Goal: Information Seeking & Learning: Learn about a topic

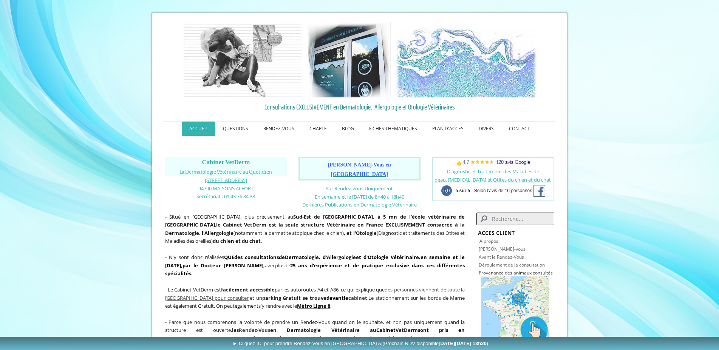
click at [380, 166] on span "[PERSON_NAME]-Vous en [GEOGRAPHIC_DATA]" at bounding box center [359, 169] width 63 height 15
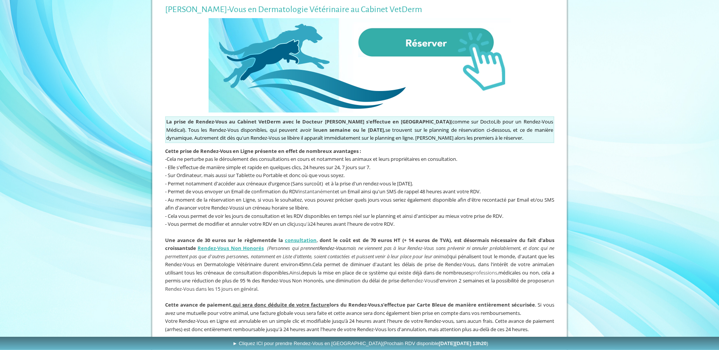
scroll to position [154, 0]
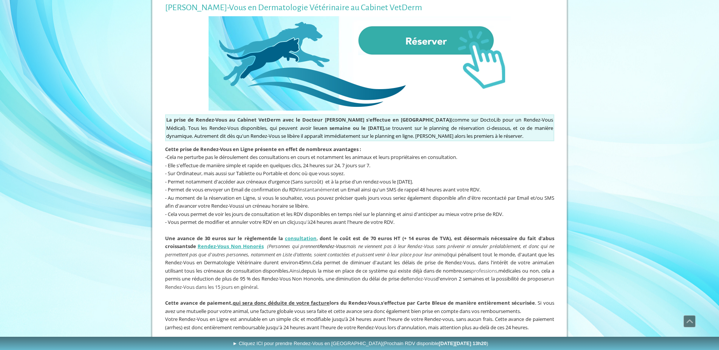
click at [417, 35] on img at bounding box center [360, 63] width 302 height 95
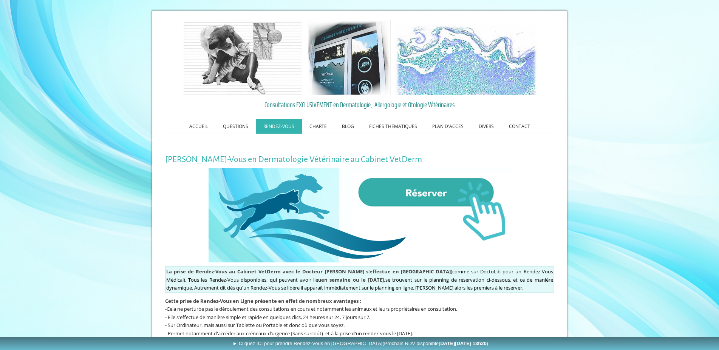
scroll to position [0, 0]
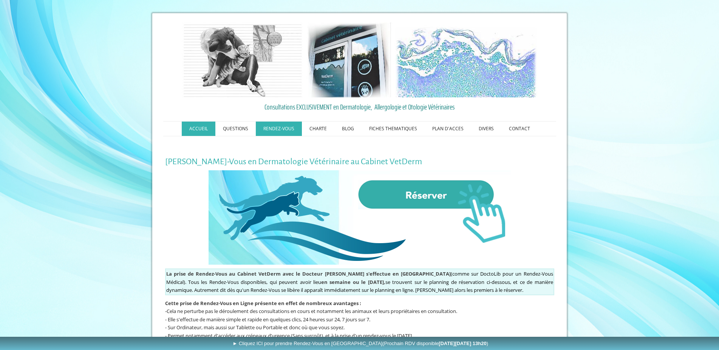
click at [198, 126] on link "ACCUEIL" at bounding box center [199, 129] width 34 height 14
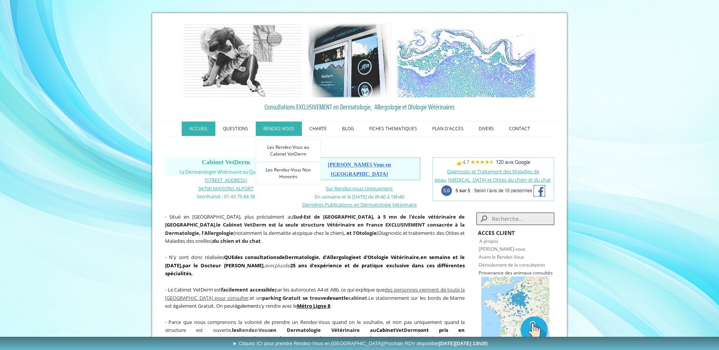
click at [283, 128] on link "RENDEZ-VOUS" at bounding box center [279, 129] width 46 height 14
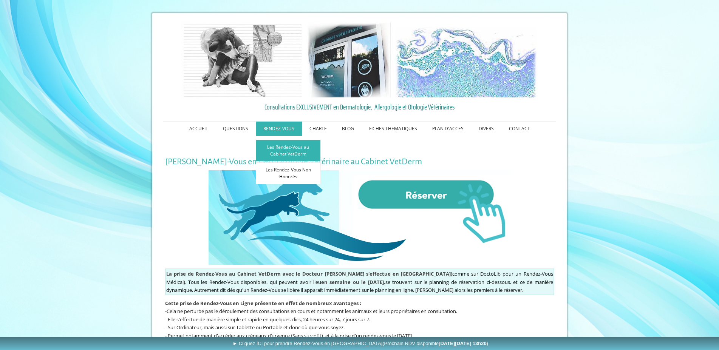
click at [292, 155] on link "Les Rendez-Vous au Cabinet VetDerm" at bounding box center [288, 151] width 65 height 22
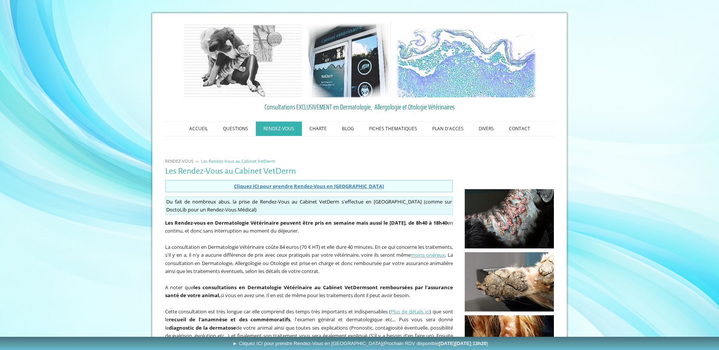
click at [306, 187] on span "Cliquez ICI pour prendre Rendez-Vous en Ligne" at bounding box center [309, 186] width 150 height 7
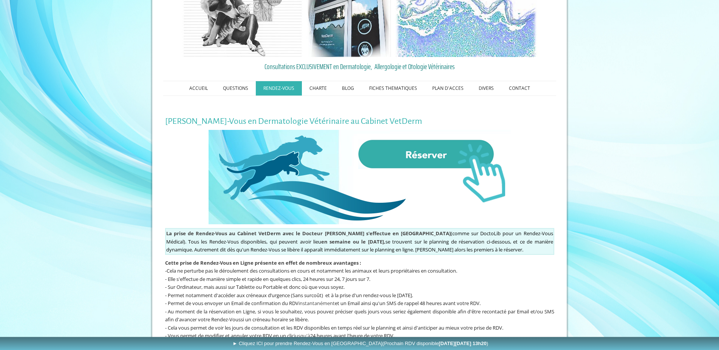
scroll to position [77, 0]
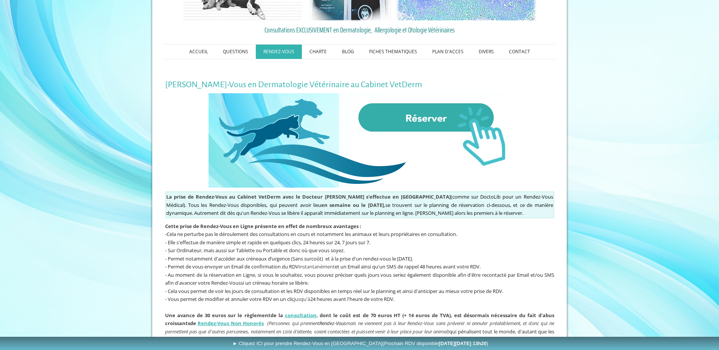
click at [428, 119] on img at bounding box center [360, 140] width 302 height 95
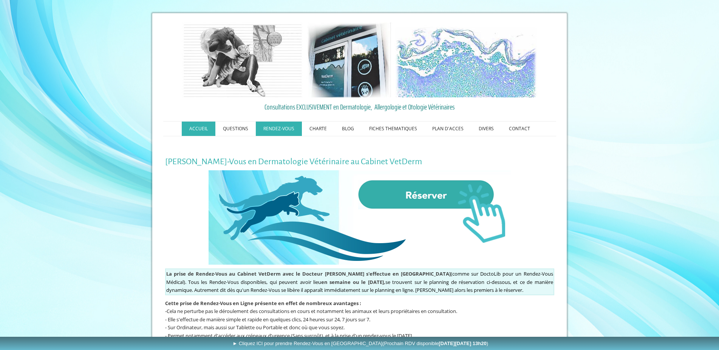
click at [199, 132] on link "ACCUEIL" at bounding box center [199, 129] width 34 height 14
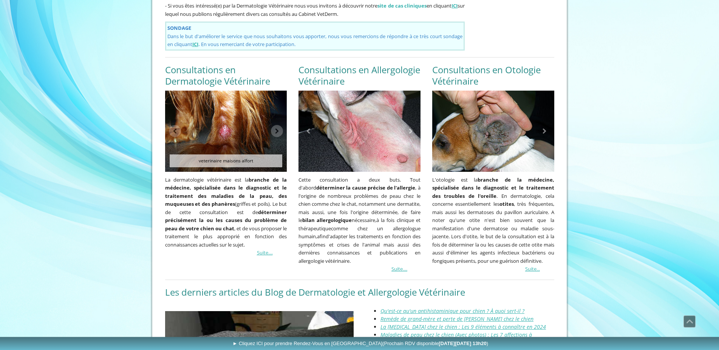
scroll to position [588, 0]
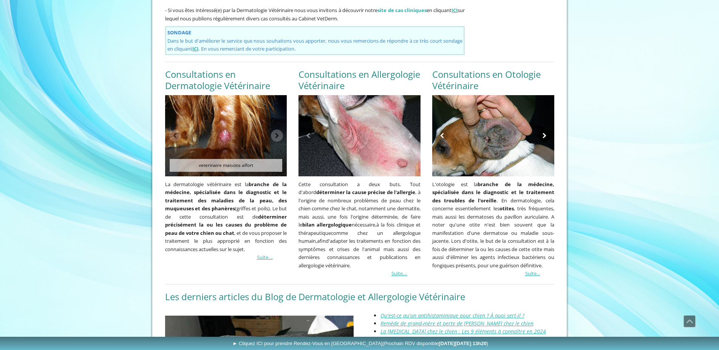
click at [546, 130] on link at bounding box center [545, 136] width 12 height 12
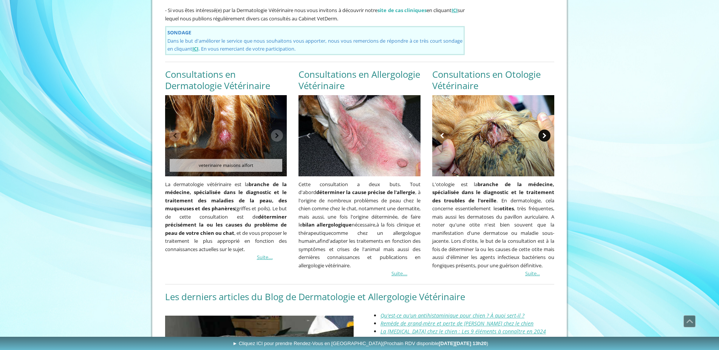
click at [546, 130] on link at bounding box center [545, 136] width 12 height 12
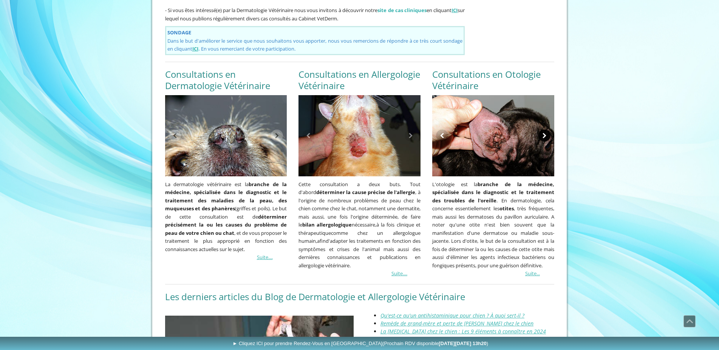
click at [546, 130] on link at bounding box center [545, 136] width 12 height 12
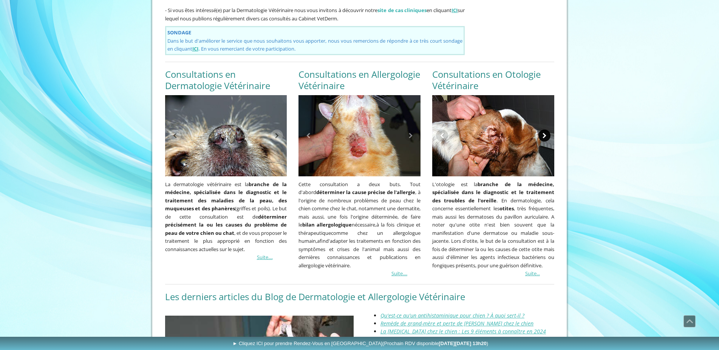
click at [546, 130] on link at bounding box center [545, 136] width 12 height 12
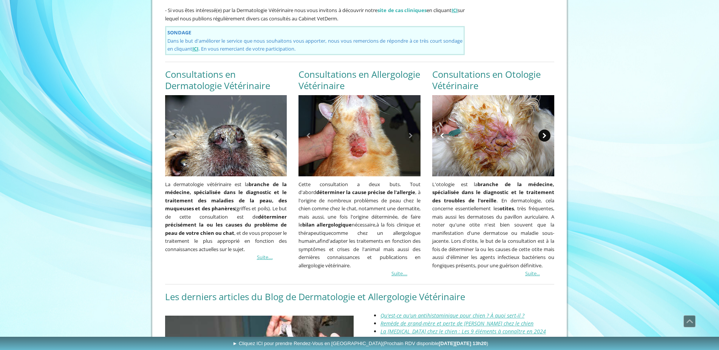
click at [546, 130] on link at bounding box center [545, 136] width 12 height 12
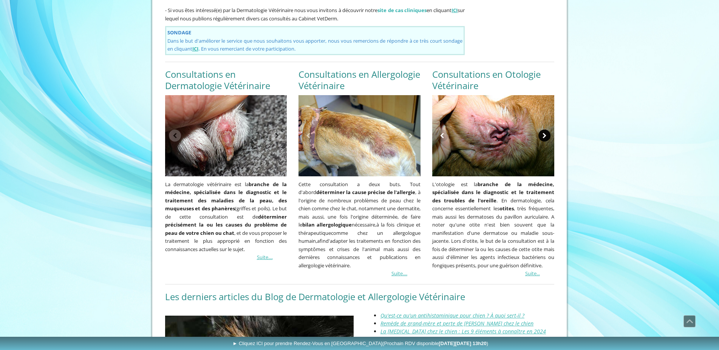
click at [546, 130] on link at bounding box center [545, 136] width 12 height 12
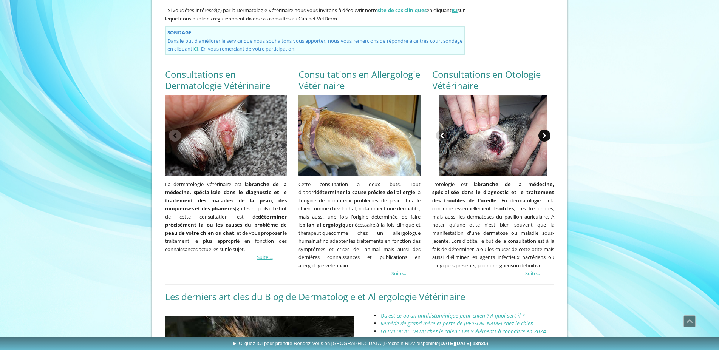
click at [546, 130] on link at bounding box center [545, 136] width 12 height 12
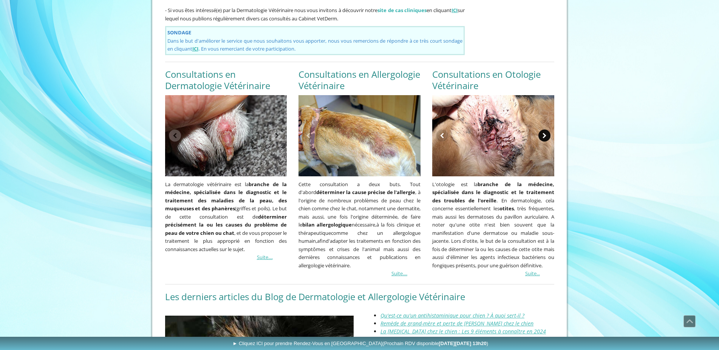
click at [546, 130] on link at bounding box center [545, 136] width 12 height 12
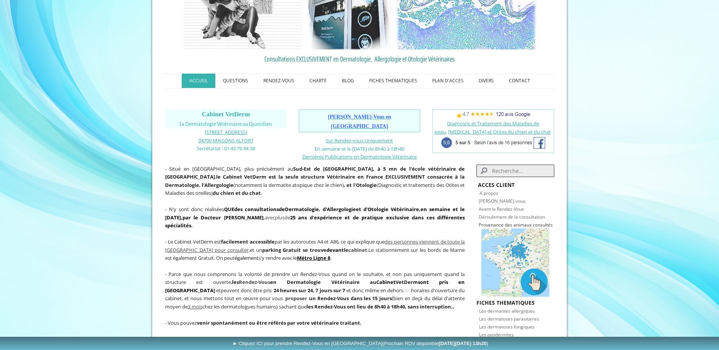
scroll to position [0, 0]
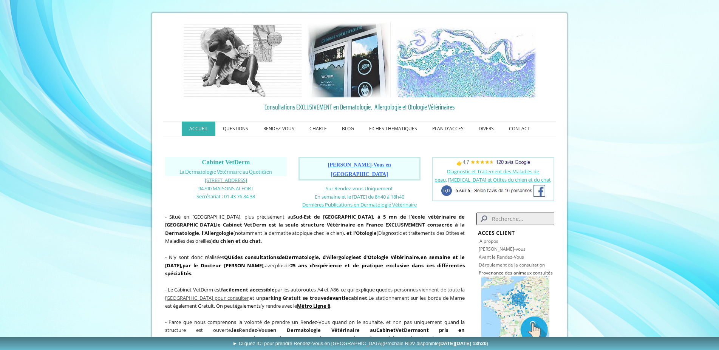
click at [360, 165] on span "Prendre Rendez-Vous en Ligne" at bounding box center [359, 169] width 63 height 15
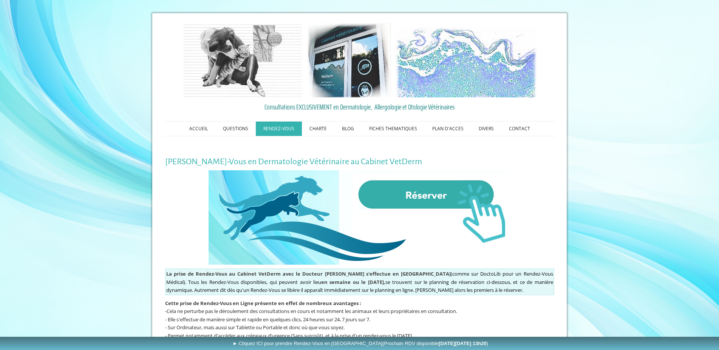
click at [445, 201] on img at bounding box center [360, 217] width 302 height 95
click at [422, 195] on img at bounding box center [360, 217] width 302 height 95
click at [202, 128] on link "ACCUEIL" at bounding box center [199, 129] width 34 height 14
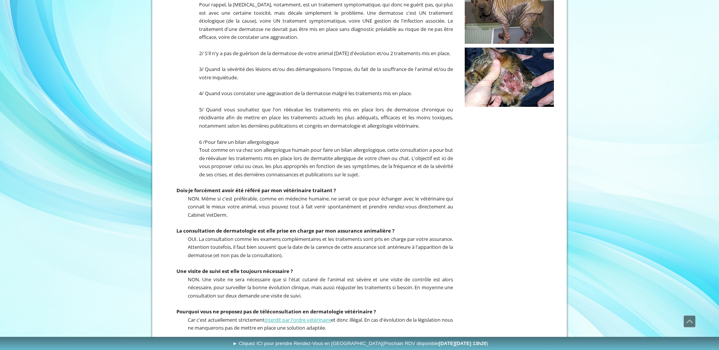
scroll to position [280, 0]
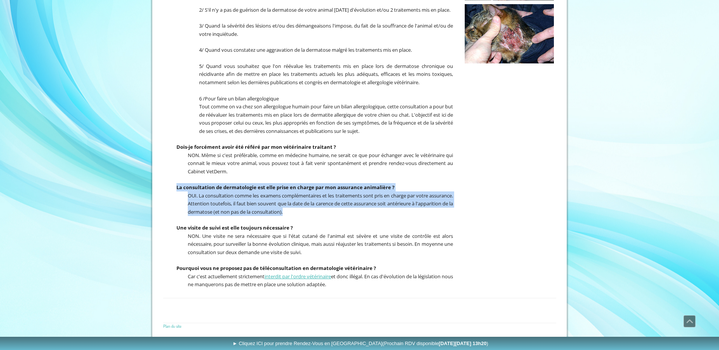
drag, startPoint x: 178, startPoint y: 190, endPoint x: 325, endPoint y: 215, distance: 150.0
click at [325, 215] on div "Qu and venir consulter au [GEOGRAPHIC_DATA] et VetDerm ? Du fait de la très gra…" at bounding box center [309, 95] width 292 height 392
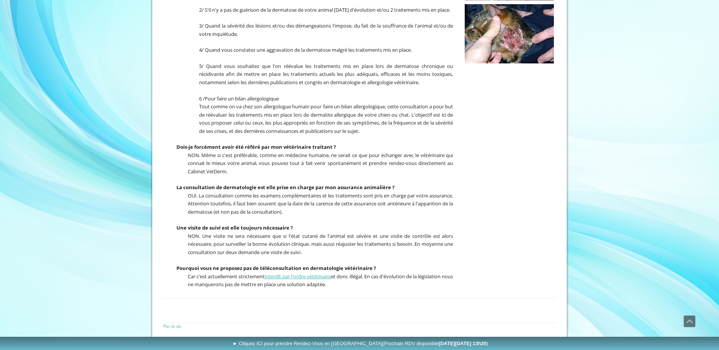
click at [176, 190] on p "La consultation de dermatologie est elle prise en charge par mon assurance anim…" at bounding box center [309, 187] width 288 height 8
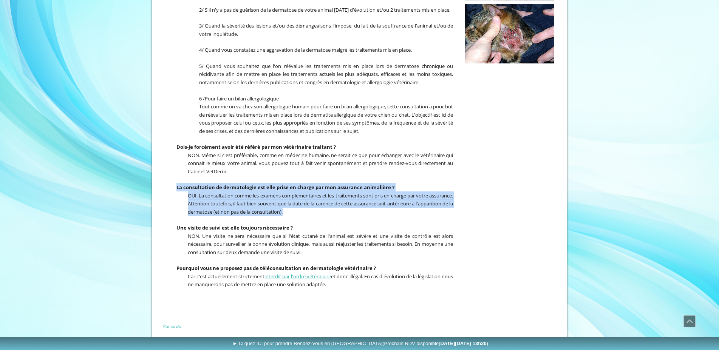
drag, startPoint x: 177, startPoint y: 189, endPoint x: 361, endPoint y: 215, distance: 185.8
click at [361, 215] on div "Qu and venir consulter au [GEOGRAPHIC_DATA] et VetDerm ? Du fait de la très gra…" at bounding box center [309, 95] width 292 height 392
click at [347, 215] on p "OUI. La consultation comme les examens complémentaires et les traitements sont …" at bounding box center [309, 204] width 288 height 25
drag, startPoint x: 334, startPoint y: 215, endPoint x: 174, endPoint y: 186, distance: 162.2
click at [174, 186] on div "Qu and venir consulter au [GEOGRAPHIC_DATA] et VetDerm ? Du fait de la très gra…" at bounding box center [309, 95] width 292 height 392
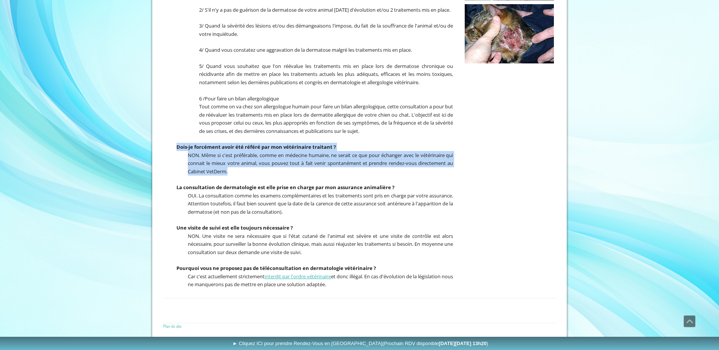
drag, startPoint x: 247, startPoint y: 174, endPoint x: 173, endPoint y: 148, distance: 78.7
click at [173, 148] on div "Qu and venir consulter au [GEOGRAPHIC_DATA] et VetDerm ? Du fait de la très gra…" at bounding box center [309, 95] width 292 height 392
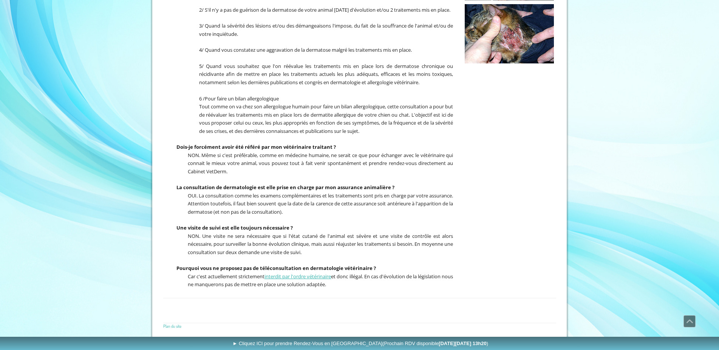
click at [327, 254] on p "NON. Une visite ne sera nécessaire que si l'état cutané de l'animal est sévère …" at bounding box center [309, 244] width 288 height 25
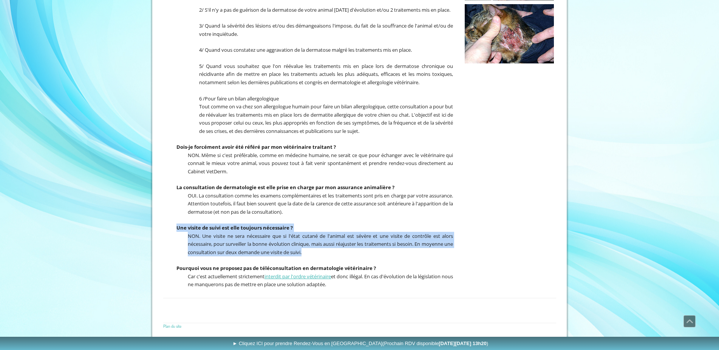
drag, startPoint x: 318, startPoint y: 254, endPoint x: 175, endPoint y: 228, distance: 144.6
click at [175, 228] on div "Qu and venir consulter au Cabin et VetDerm ? Du fait de la très grande fréquenc…" at bounding box center [309, 95] width 292 height 392
click at [346, 256] on p "NON. Une visite ne sera nécessaire que si l'état cutané de l'animal est sévère …" at bounding box center [309, 244] width 288 height 25
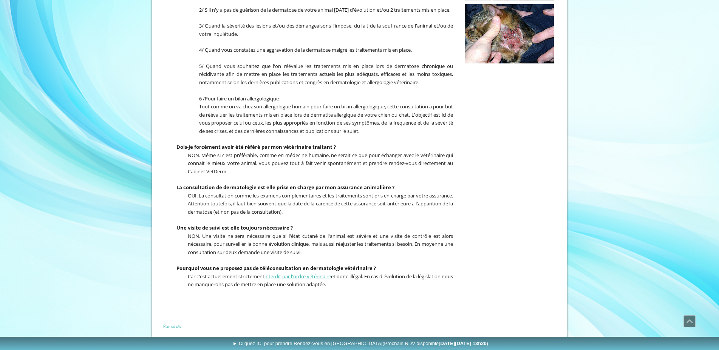
drag, startPoint x: 352, startPoint y: 286, endPoint x: 176, endPoint y: 268, distance: 177.0
click at [176, 268] on div "Qu and venir consulter au Cabin et VetDerm ? Du fait de la très grande fréquenc…" at bounding box center [309, 95] width 292 height 392
click at [318, 254] on p "NON. Une visite ne sera nécessaire que si l'état cutané de l'animal est sévère …" at bounding box center [309, 244] width 288 height 25
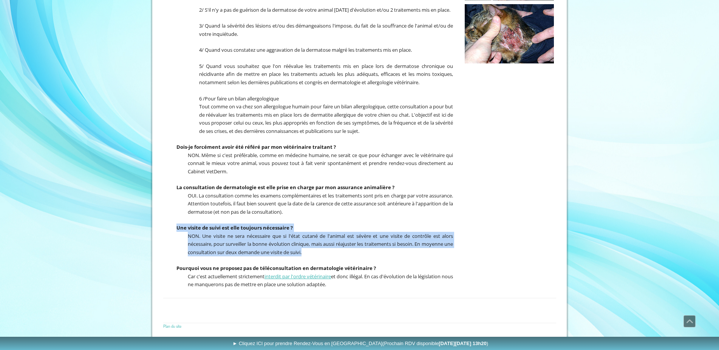
drag, startPoint x: 320, startPoint y: 254, endPoint x: 176, endPoint y: 226, distance: 146.7
click at [176, 226] on div "Qu and venir consulter au Cabin et VetDerm ? Du fait de la très grande fréquenc…" at bounding box center [309, 95] width 292 height 392
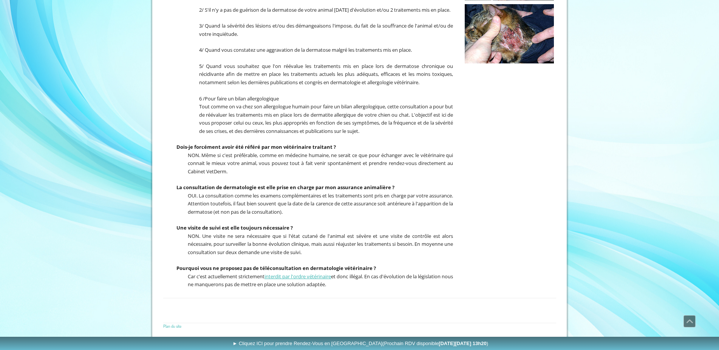
click at [337, 216] on p "OUI. La consultation comme les examens complémentaires et les traitements sont …" at bounding box center [309, 204] width 288 height 25
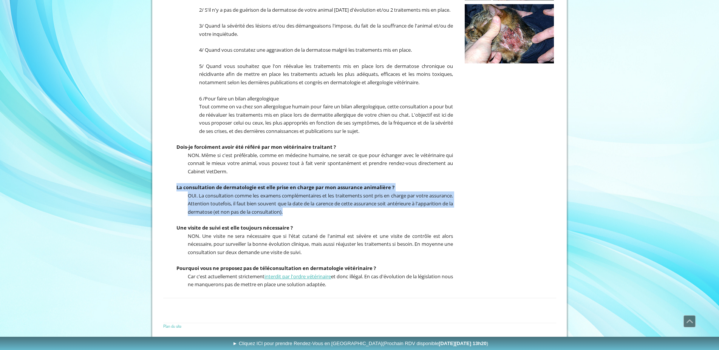
drag, startPoint x: 327, startPoint y: 212, endPoint x: 203, endPoint y: 180, distance: 127.8
click at [177, 189] on div "Qu and venir consulter au Cabin et VetDerm ? Du fait de la très grande fréquenc…" at bounding box center [309, 95] width 292 height 392
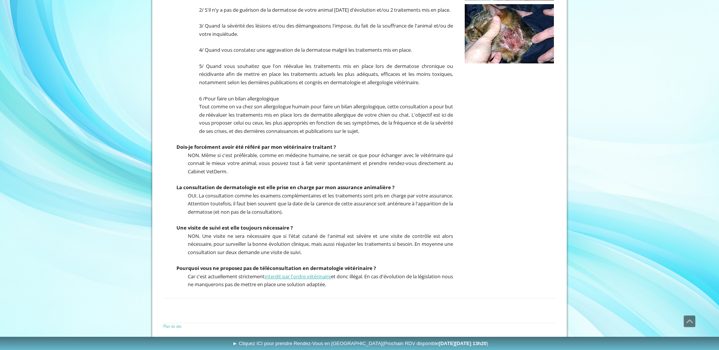
click at [237, 172] on p "NON. Même si c'est préférable, comme en médecine humaine, ne serait ce que pour…" at bounding box center [309, 163] width 288 height 25
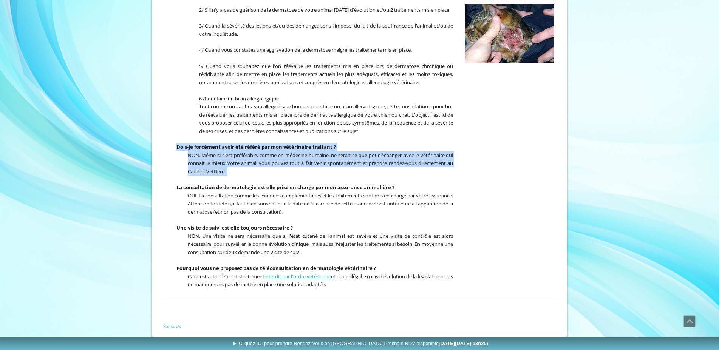
drag, startPoint x: 240, startPoint y: 174, endPoint x: 172, endPoint y: 149, distance: 72.7
click at [172, 149] on div "Qu and venir consulter au Cabin et VetDerm ? Du fait de la très grande fréquenc…" at bounding box center [309, 95] width 292 height 392
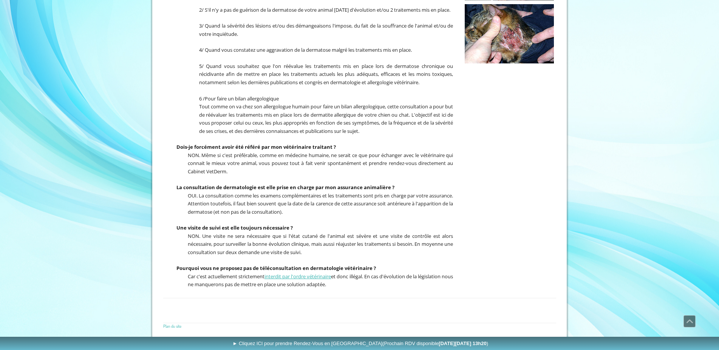
click at [391, 135] on p "Tout comme on va chez son allergologue humain pour faire un bilan allergologiqu…" at bounding box center [309, 118] width 288 height 33
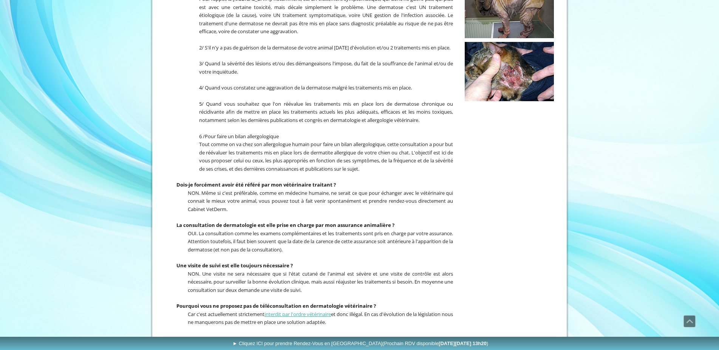
scroll to position [164, 0]
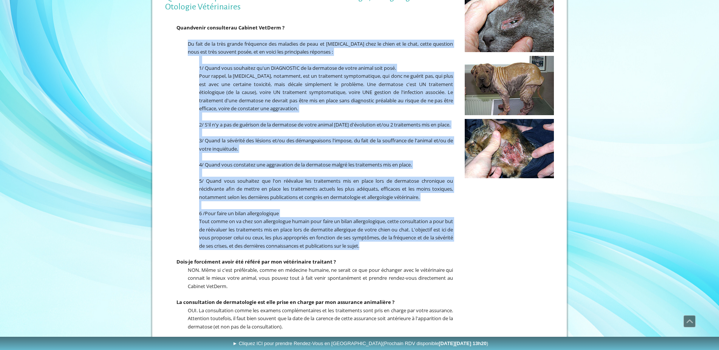
drag, startPoint x: 387, startPoint y: 250, endPoint x: 189, endPoint y: 40, distance: 288.3
click at [189, 40] on div "Qu and venir consulter au Cabin et VetDerm ? Du fait de la très grande fréquenc…" at bounding box center [309, 210] width 292 height 392
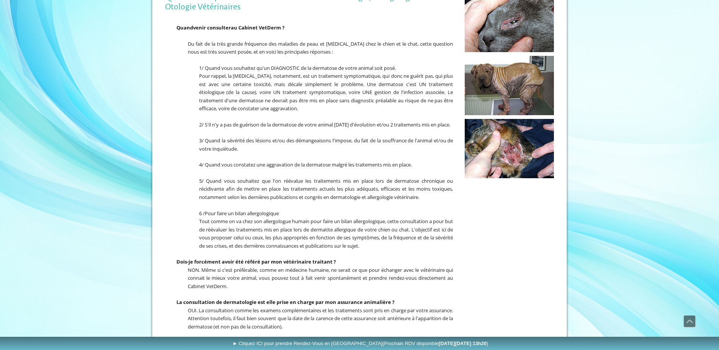
click at [516, 259] on div "Questions fréquentes sur la Consultation en Dermatologie, Allergologie ou Otolo…" at bounding box center [359, 198] width 393 height 415
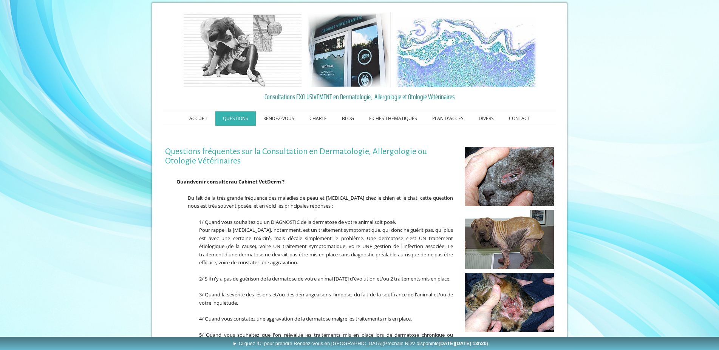
scroll to position [0, 0]
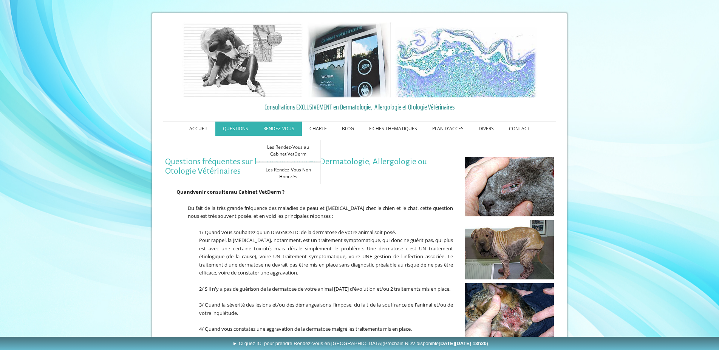
click at [292, 127] on link "RENDEZ-VOUS" at bounding box center [279, 129] width 46 height 14
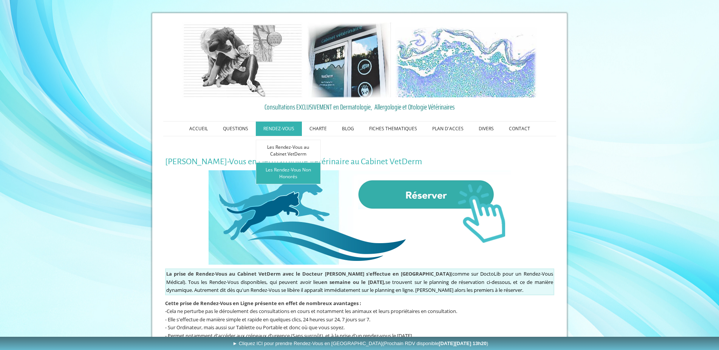
click at [293, 177] on link "Les Rendez-Vous Non Honorés" at bounding box center [288, 174] width 65 height 22
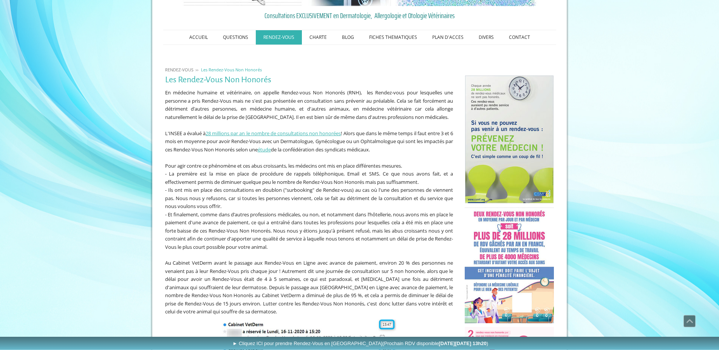
scroll to position [8, 0]
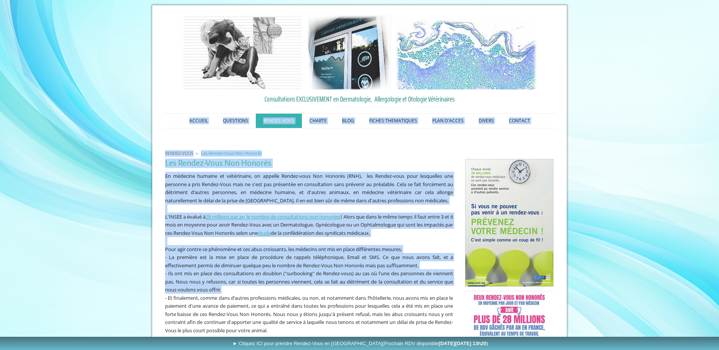
drag, startPoint x: 157, startPoint y: 133, endPoint x: 224, endPoint y: 288, distance: 169.0
click at [192, 239] on p at bounding box center [309, 241] width 288 height 8
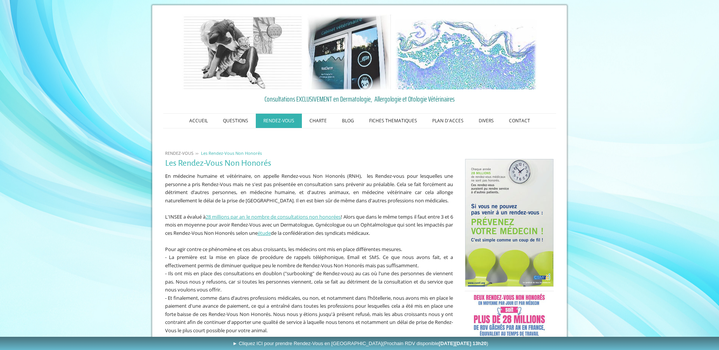
click at [195, 206] on p at bounding box center [309, 209] width 288 height 8
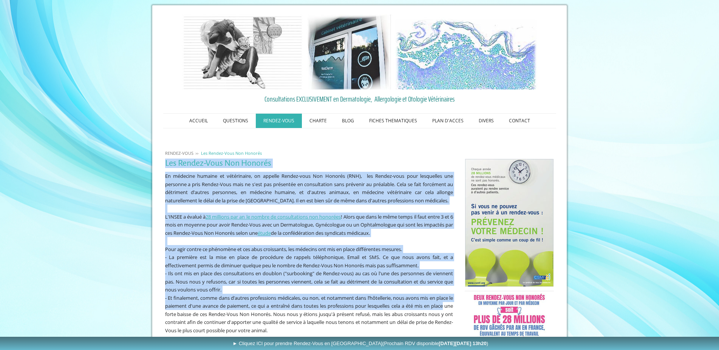
drag, startPoint x: 165, startPoint y: 163, endPoint x: 453, endPoint y: 303, distance: 319.9
click at [423, 235] on p "L'INSEE a évalué à 28 millions par an le nombre de consultations non honorées !…" at bounding box center [309, 225] width 288 height 25
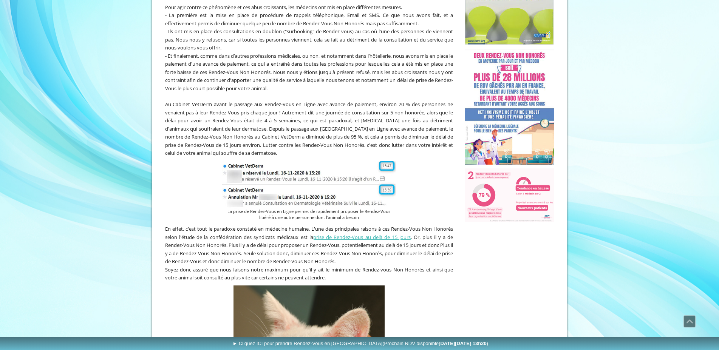
scroll to position [239, 0]
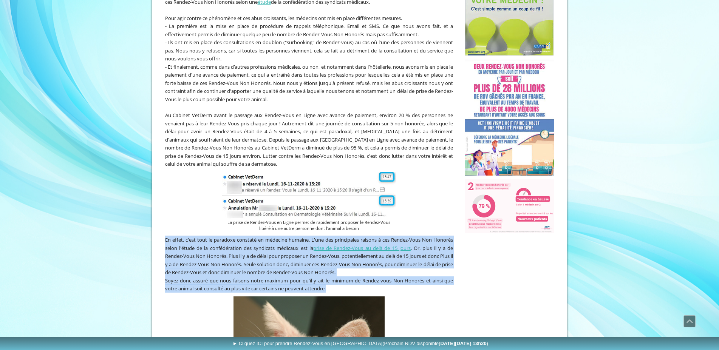
drag, startPoint x: 166, startPoint y: 235, endPoint x: 405, endPoint y: 284, distance: 244.3
click at [405, 284] on div "En effet, c'est tout le paradoxe constaté en médecine humaine. L'une des princi…" at bounding box center [309, 264] width 292 height 61
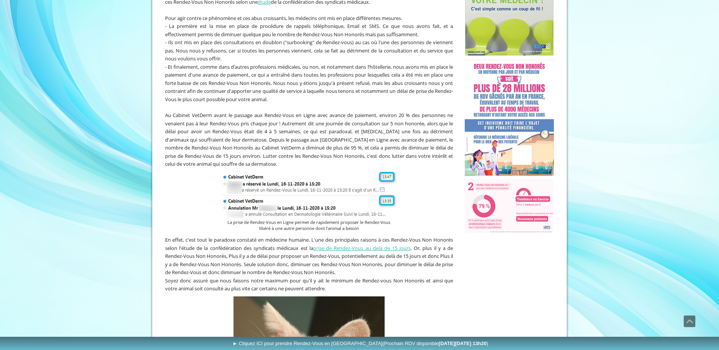
drag, startPoint x: 471, startPoint y: 279, endPoint x: 486, endPoint y: 238, distance: 43.4
click at [473, 278] on div "Les Rendez-Vous Non Honorés En médecine humaine et vétérinaire, on appelle Rend…" at bounding box center [359, 199] width 393 height 547
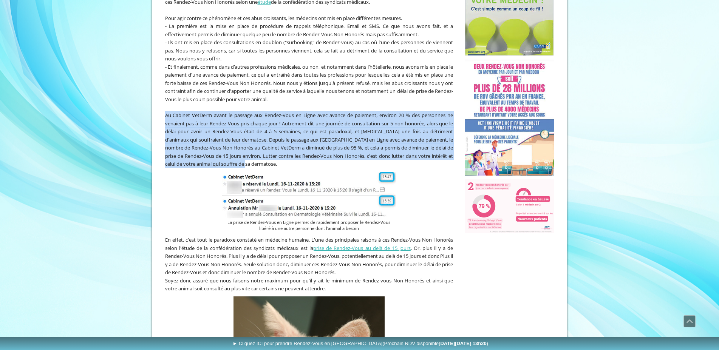
drag, startPoint x: 165, startPoint y: 112, endPoint x: 332, endPoint y: 155, distance: 171.6
click at [409, 153] on span "Au Cabinet VetDerm avant le passage aux Rendez-Vous en Ligne avec avance de pai…" at bounding box center [309, 140] width 288 height 56
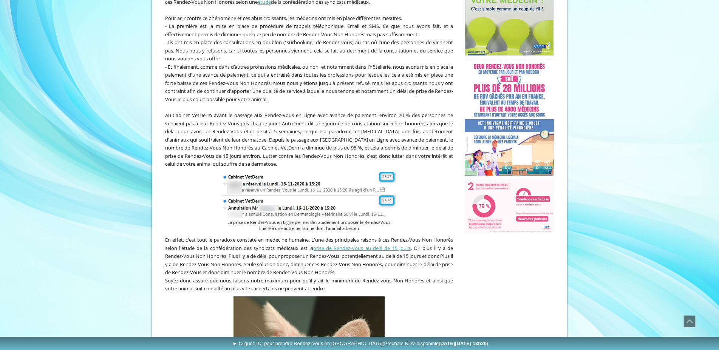
click at [266, 161] on p "Au Cabinet VetDerm avant le passage aux Rendez-Vous en Ligne avec avance de pai…" at bounding box center [309, 139] width 288 height 57
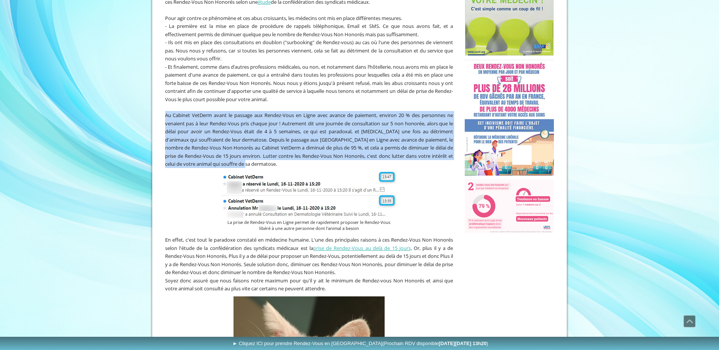
drag, startPoint x: 250, startPoint y: 158, endPoint x: 170, endPoint y: 105, distance: 95.8
click at [171, 105] on div "En médecine humaine et vétérinaire, on appelle Rendez-vous Non Honorés (RNH), l…" at bounding box center [309, 54] width 292 height 231
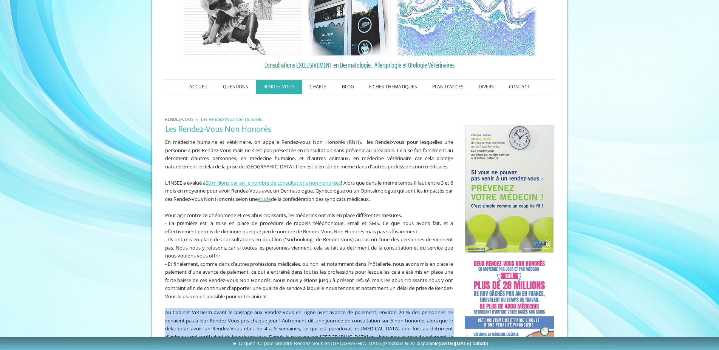
scroll to position [8, 0]
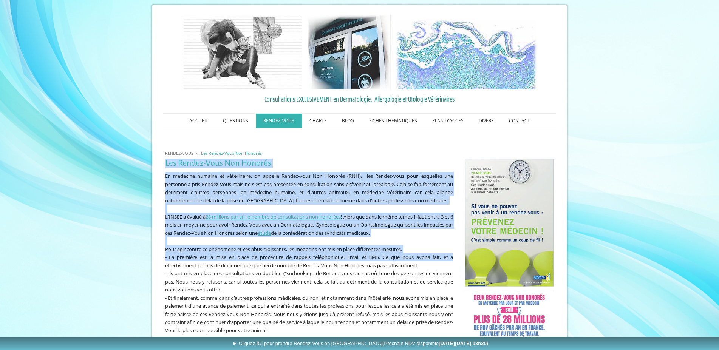
drag, startPoint x: 166, startPoint y: 164, endPoint x: 453, endPoint y: 256, distance: 302.0
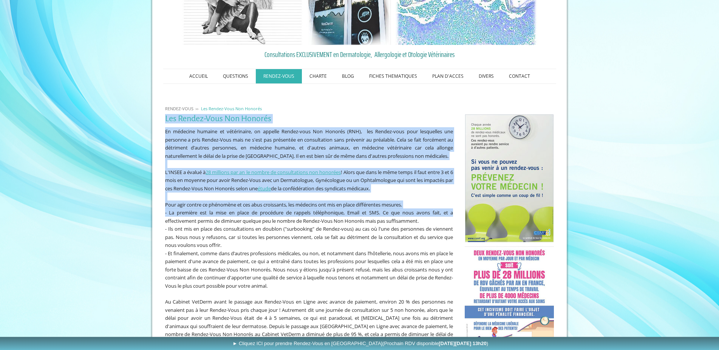
scroll to position [124, 0]
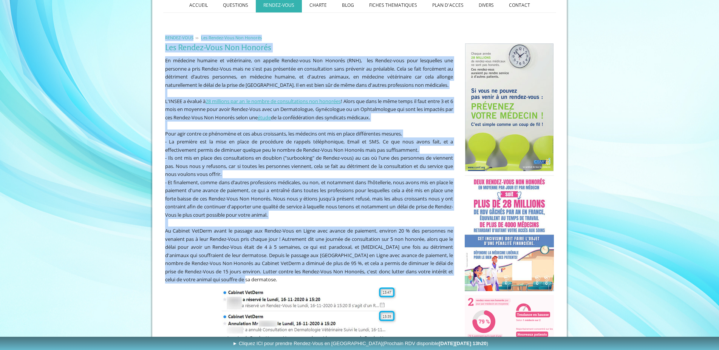
drag, startPoint x: 250, startPoint y: 276, endPoint x: 166, endPoint y: 37, distance: 253.4
click at [166, 37] on div "RENDEZ-VOUS Les Rendez-Vous Non Honorés Les Rendez-Vous Non Honorés En médecine…" at bounding box center [359, 325] width 393 height 598
click at [310, 41] on ol "RENDEZ-VOUS Les Rendez-Vous Non Honorés" at bounding box center [359, 36] width 393 height 9
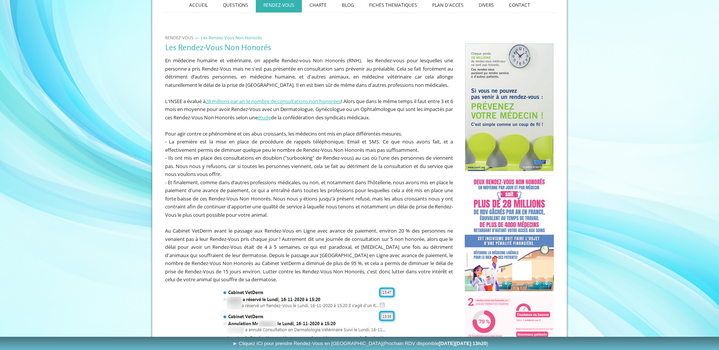
scroll to position [8, 0]
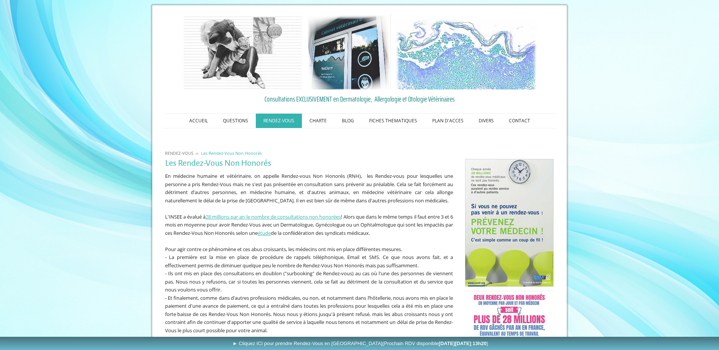
click at [395, 146] on div "RENDEZ-VOUS Les Rendez-Vous Non Honorés" at bounding box center [359, 149] width 393 height 15
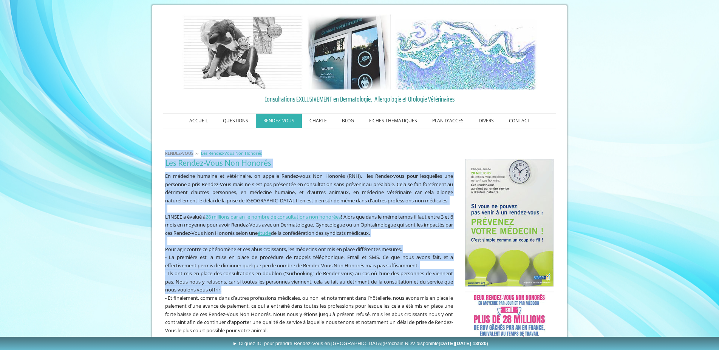
drag, startPoint x: 161, startPoint y: 153, endPoint x: 429, endPoint y: 283, distance: 297.6
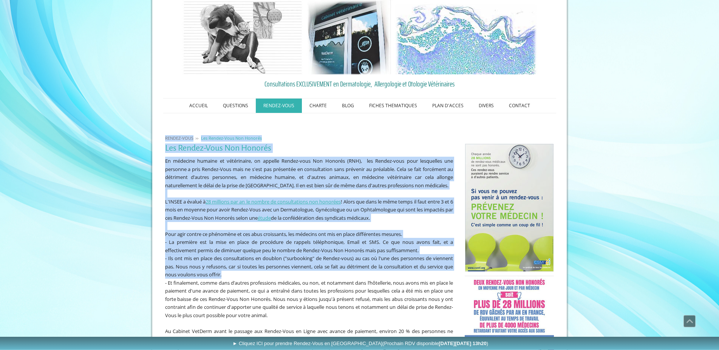
scroll to position [0, 0]
